Goal: Task Accomplishment & Management: Use online tool/utility

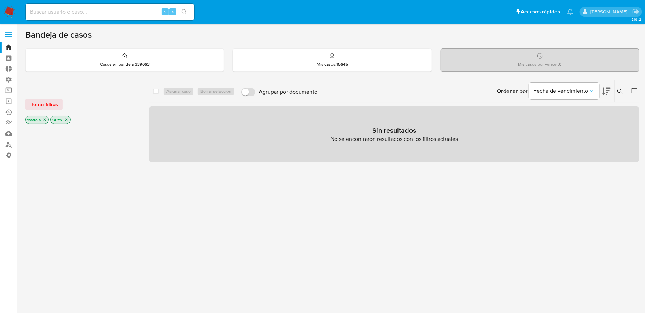
click at [87, 8] on input at bounding box center [110, 11] width 169 height 9
paste input "vvQ2aPSycpQUwD44DKlpXHWA"
type input "vvQ2aPSycpQUwD44DKlpXHWA"
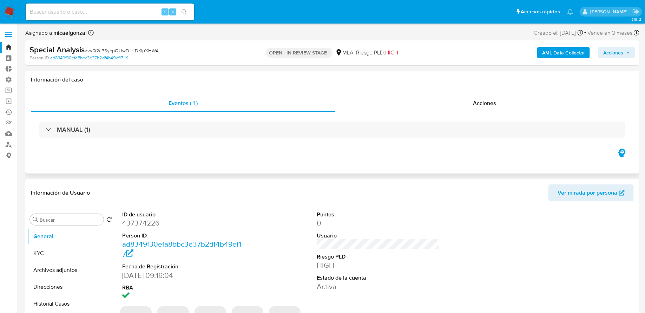
select select "10"
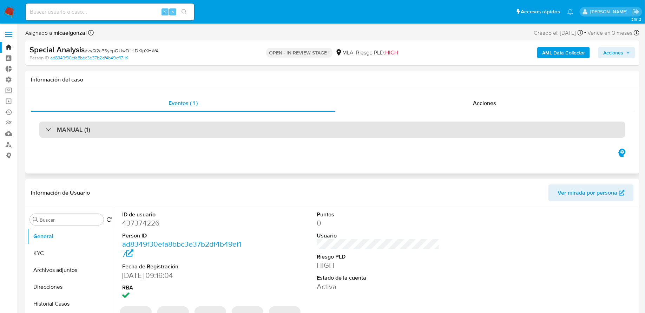
click at [120, 136] on div "MANUAL (1)" at bounding box center [332, 130] width 586 height 16
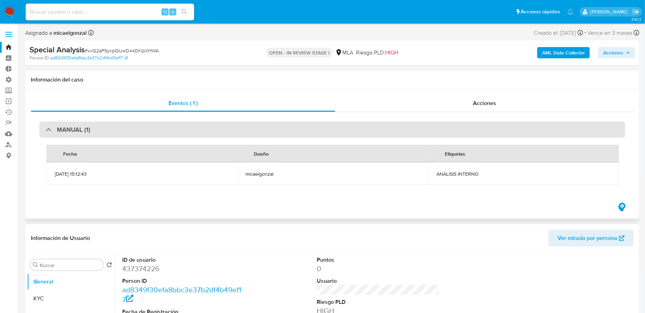
click at [120, 133] on div "MANUAL (1)" at bounding box center [332, 130] width 586 height 16
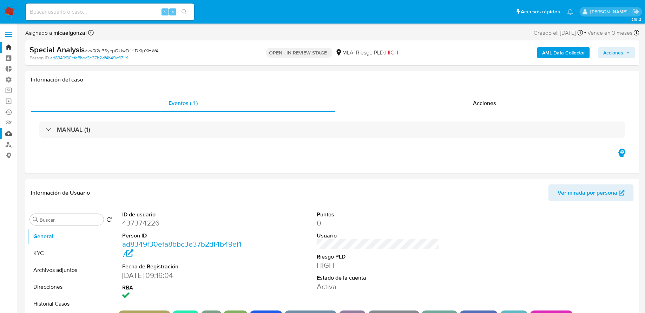
click at [7, 135] on link "Mulan" at bounding box center [42, 133] width 84 height 11
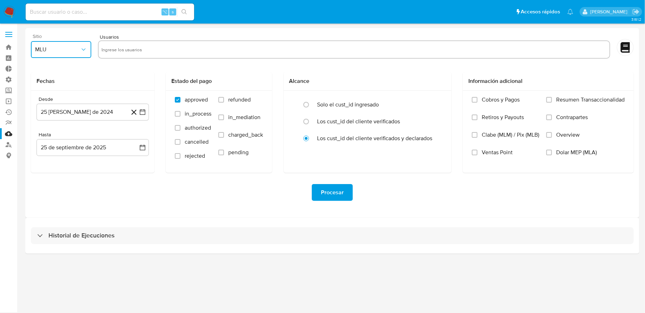
click at [55, 51] on span "MLU" at bounding box center [57, 49] width 45 height 7
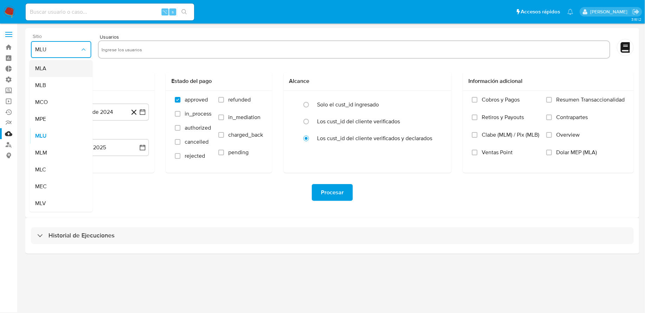
click at [59, 61] on div "MLA" at bounding box center [59, 68] width 48 height 17
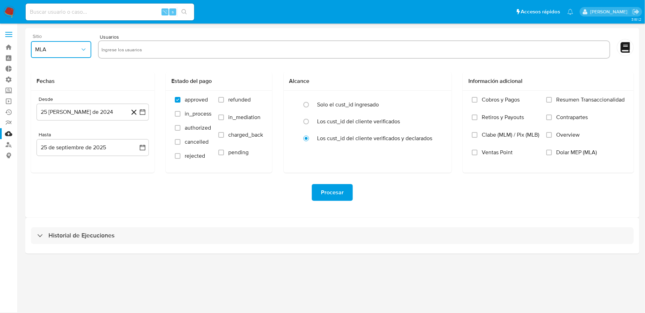
click at [126, 50] on input "text" at bounding box center [353, 49] width 505 height 11
type input "2041808402,619079423,2109598783,109598638,1365744347,1479077946,166481184,64506…"
click at [142, 111] on icon "button" at bounding box center [142, 112] width 7 height 7
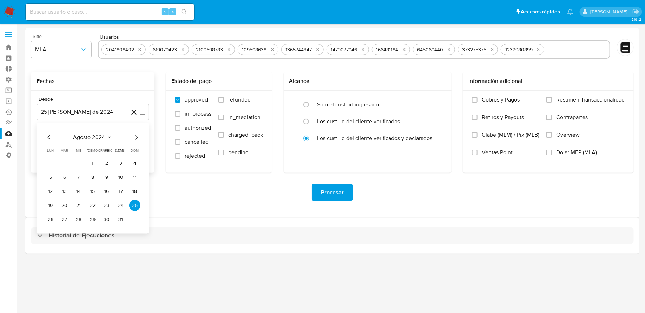
click at [97, 141] on div "agosto 2024" at bounding box center [93, 137] width 96 height 8
click at [96, 137] on span "agosto 2024" at bounding box center [89, 137] width 32 height 7
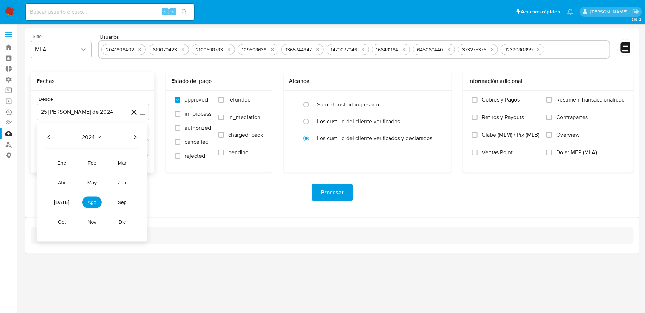
click at [135, 137] on icon "Año siguiente" at bounding box center [135, 137] width 8 height 8
click at [122, 186] on button "jun" at bounding box center [122, 182] width 20 height 11
click at [135, 164] on button "1" at bounding box center [134, 163] width 11 height 11
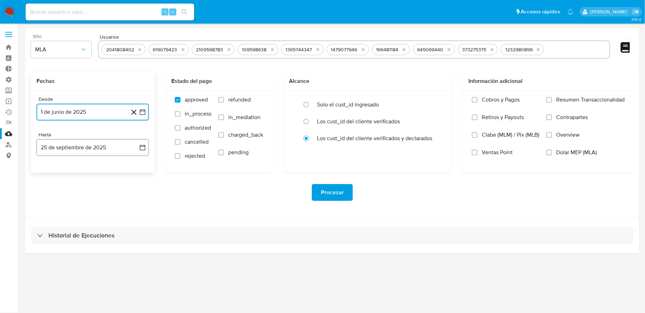
click at [142, 148] on icon "button" at bounding box center [142, 147] width 7 height 7
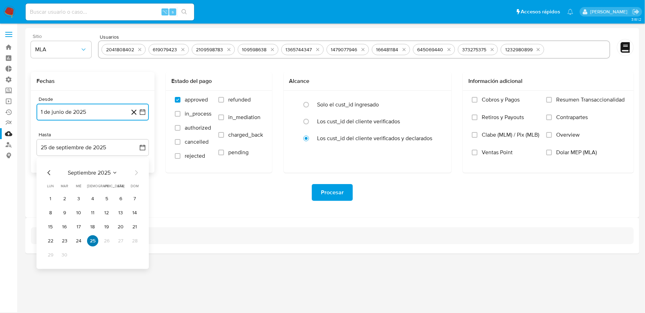
click at [92, 243] on button "25" at bounding box center [92, 240] width 11 height 11
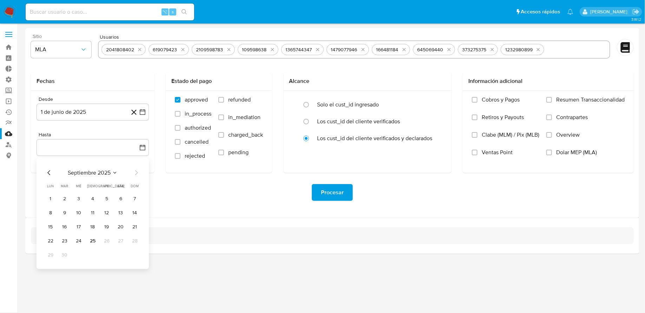
click at [245, 195] on div "Procesar" at bounding box center [332, 192] width 603 height 17
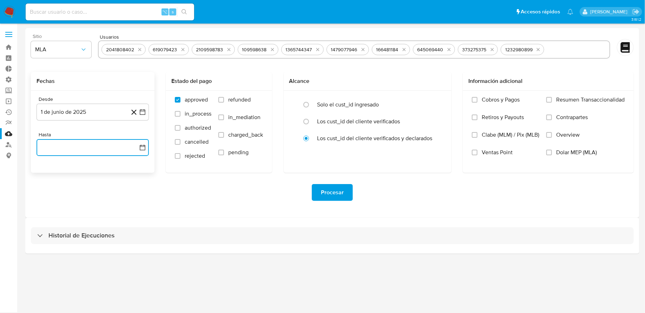
click at [147, 147] on button "button" at bounding box center [93, 147] width 112 height 17
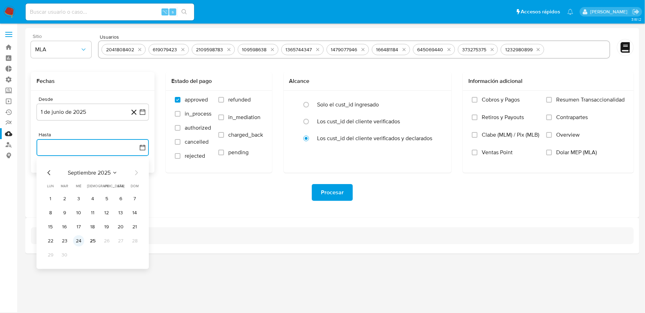
click at [83, 240] on button "24" at bounding box center [78, 240] width 11 height 11
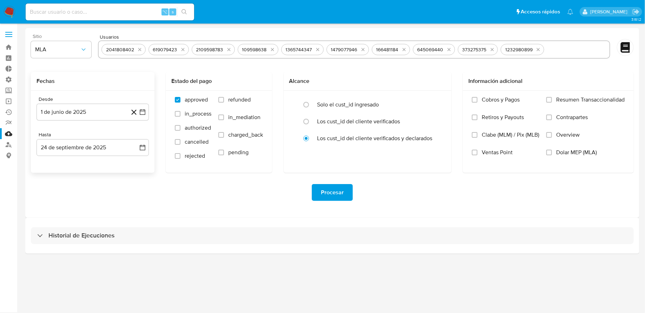
click at [225, 210] on div "Procesar" at bounding box center [332, 192] width 603 height 39
click at [329, 192] on span "Procesar" at bounding box center [332, 192] width 23 height 15
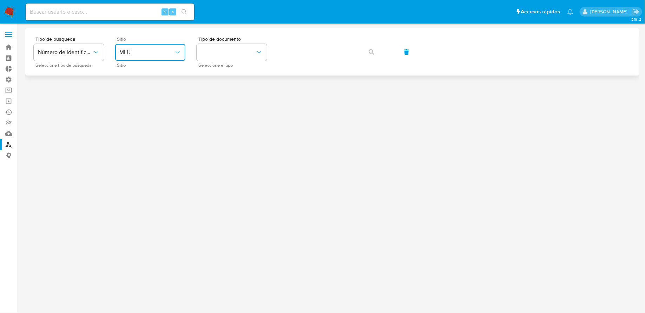
click at [124, 48] on button "MLU" at bounding box center [150, 52] width 70 height 17
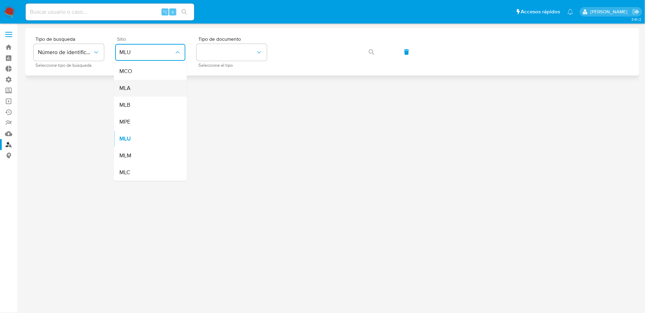
click at [137, 83] on div "MLA" at bounding box center [148, 88] width 58 height 17
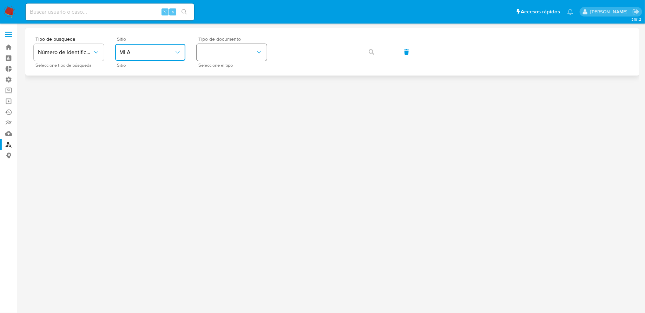
click at [248, 46] on button "identificationType" at bounding box center [232, 52] width 70 height 17
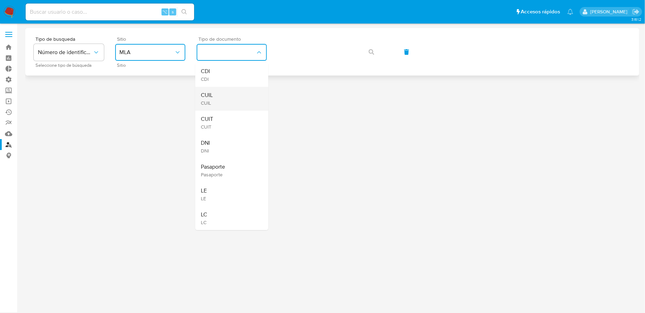
click at [230, 100] on div "CUIL CUIL" at bounding box center [230, 99] width 58 height 24
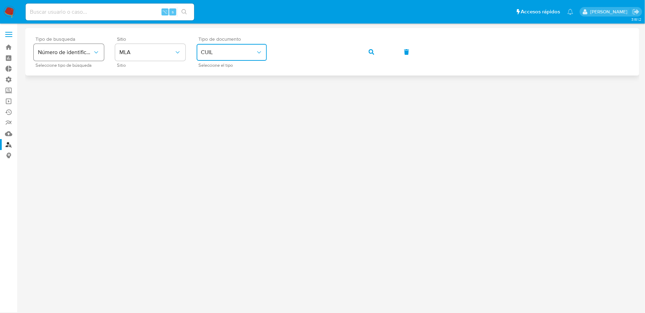
click at [92, 58] on button "Número de identificación" at bounding box center [69, 52] width 70 height 17
click at [366, 58] on button "button" at bounding box center [372, 52] width 24 height 17
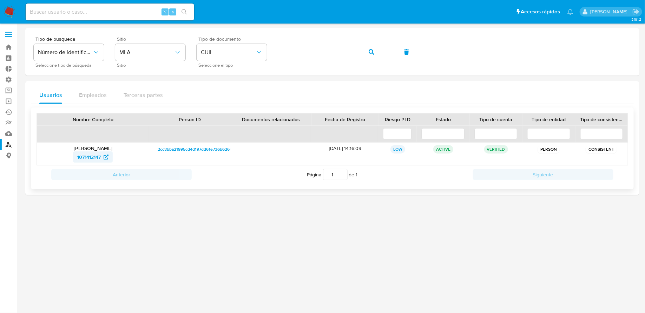
click at [92, 157] on span "1071412147" at bounding box center [89, 156] width 24 height 11
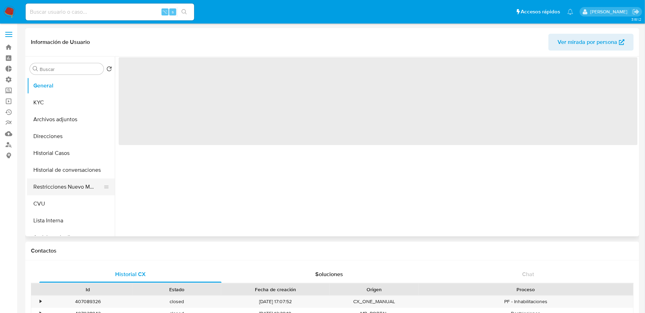
select select "10"
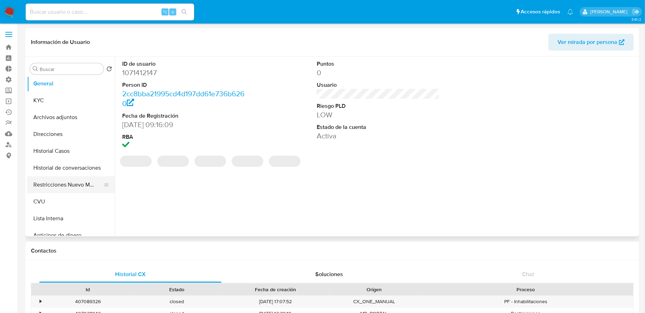
click at [62, 184] on button "Restricciones Nuevo Mundo" at bounding box center [68, 184] width 82 height 17
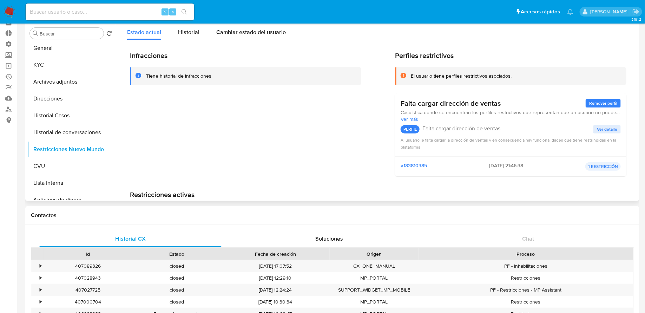
scroll to position [22, 0]
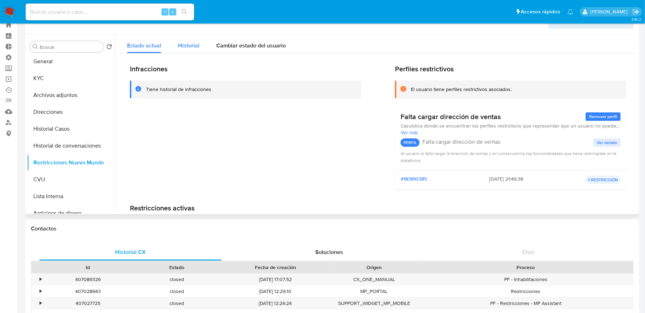
click at [182, 41] on span "Historial" at bounding box center [188, 45] width 21 height 8
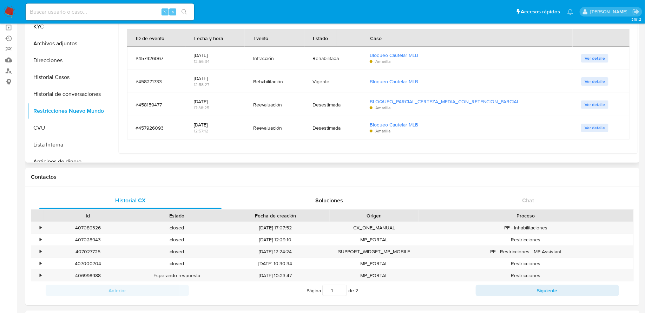
scroll to position [181, 0]
